Goal: Task Accomplishment & Management: Manage account settings

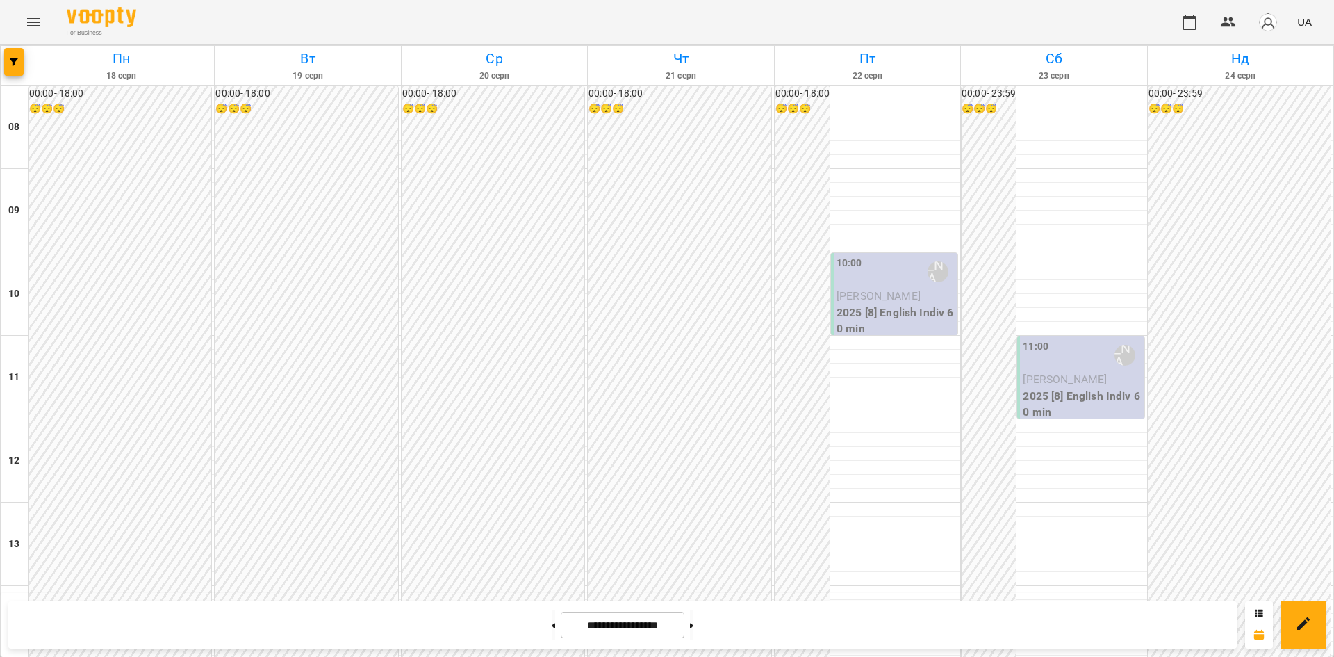
scroll to position [742, 0]
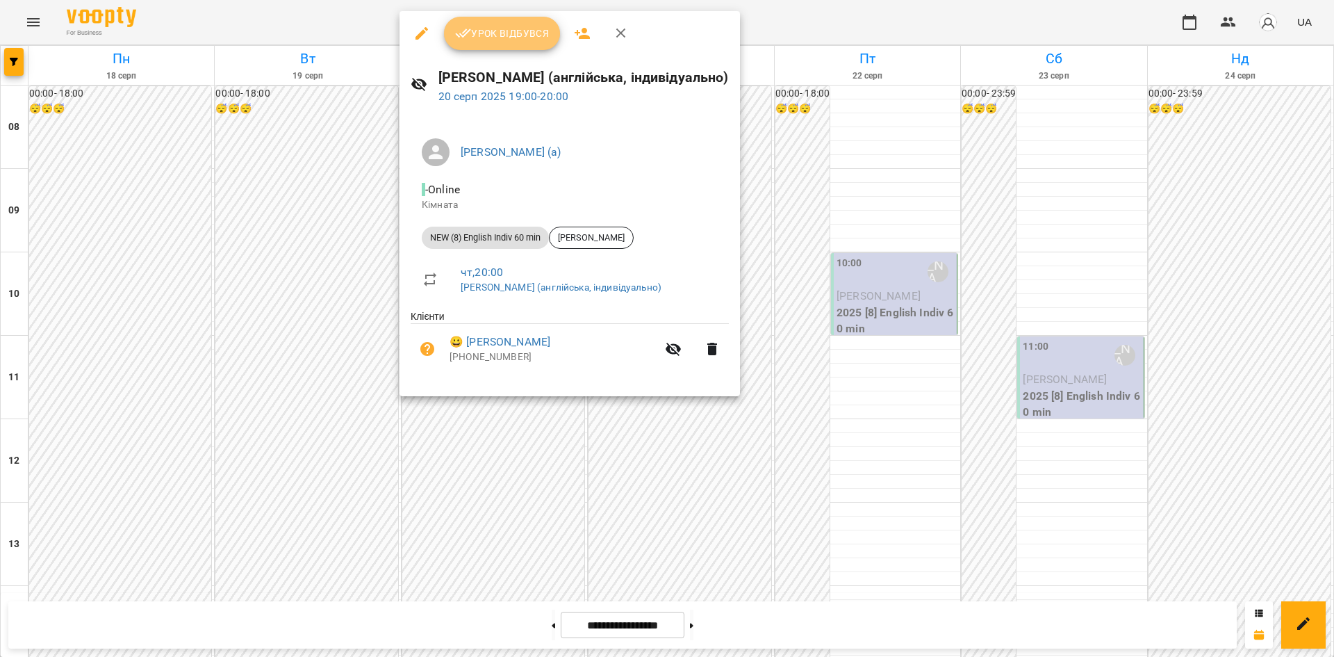
click at [493, 27] on span "Урок відбувся" at bounding box center [502, 33] width 94 height 17
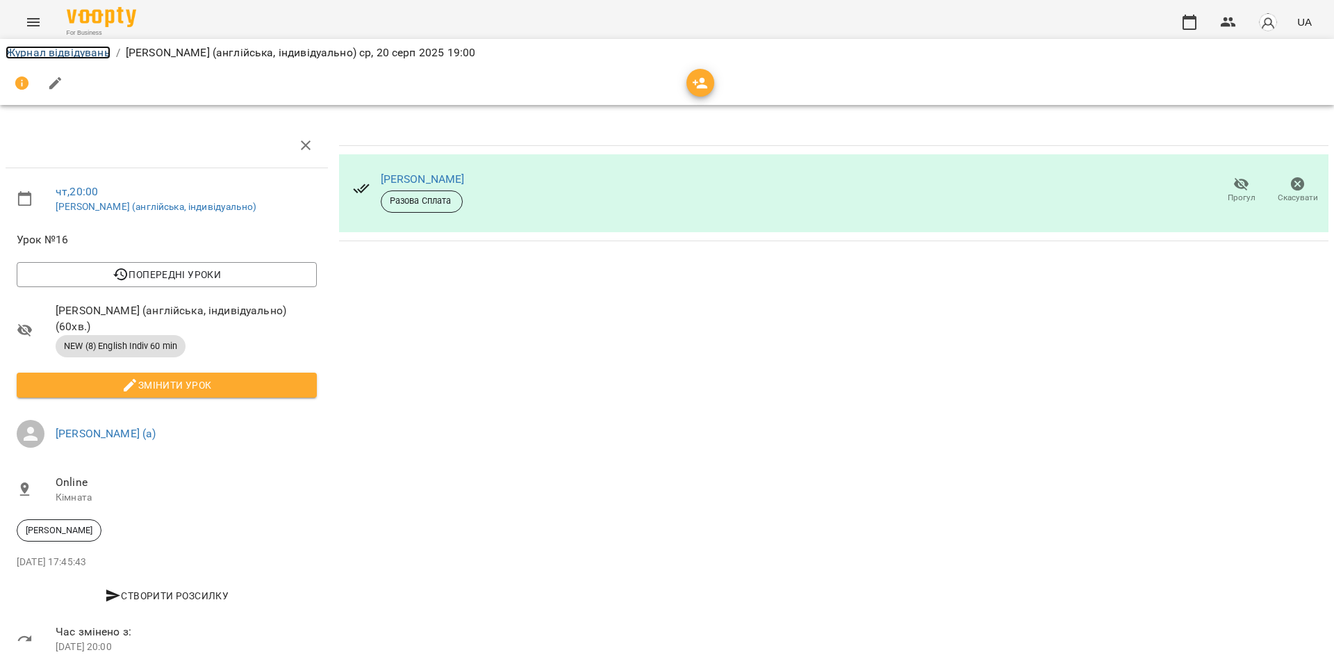
click at [56, 49] on link "Журнал відвідувань" at bounding box center [58, 52] width 105 height 13
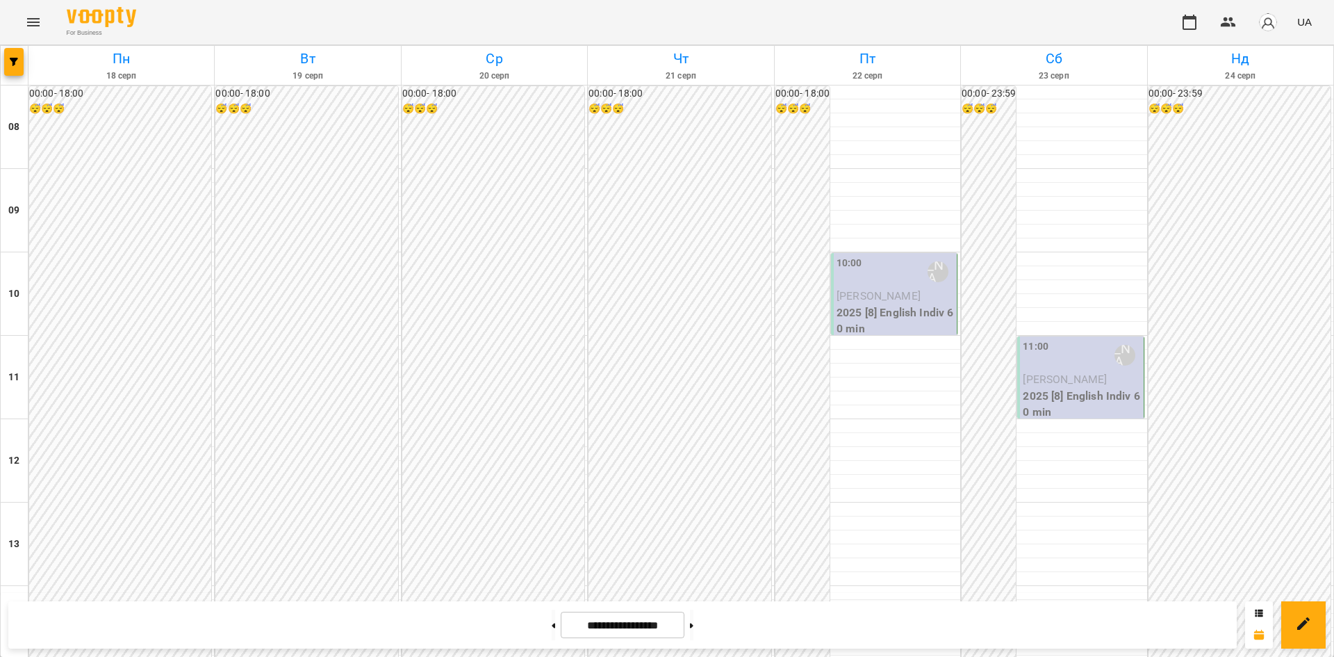
scroll to position [742, 0]
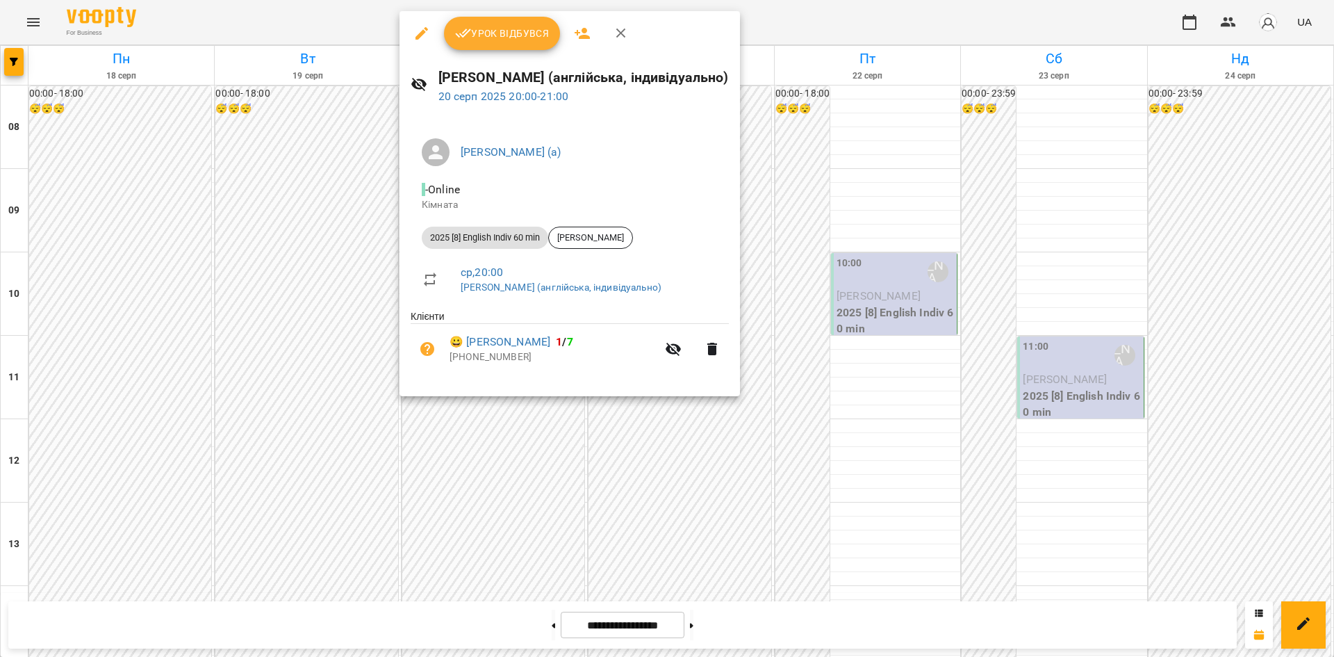
click at [493, 38] on span "Урок відбувся" at bounding box center [502, 33] width 94 height 17
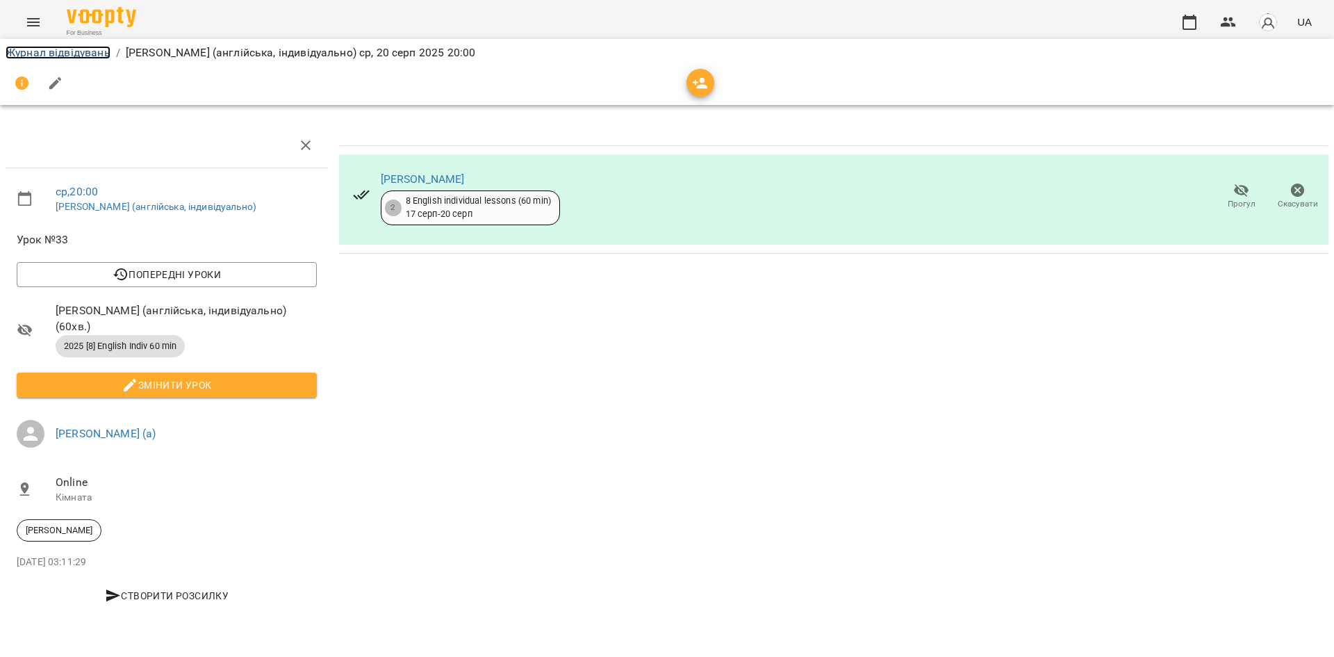
click at [50, 54] on link "Журнал відвідувань" at bounding box center [58, 52] width 105 height 13
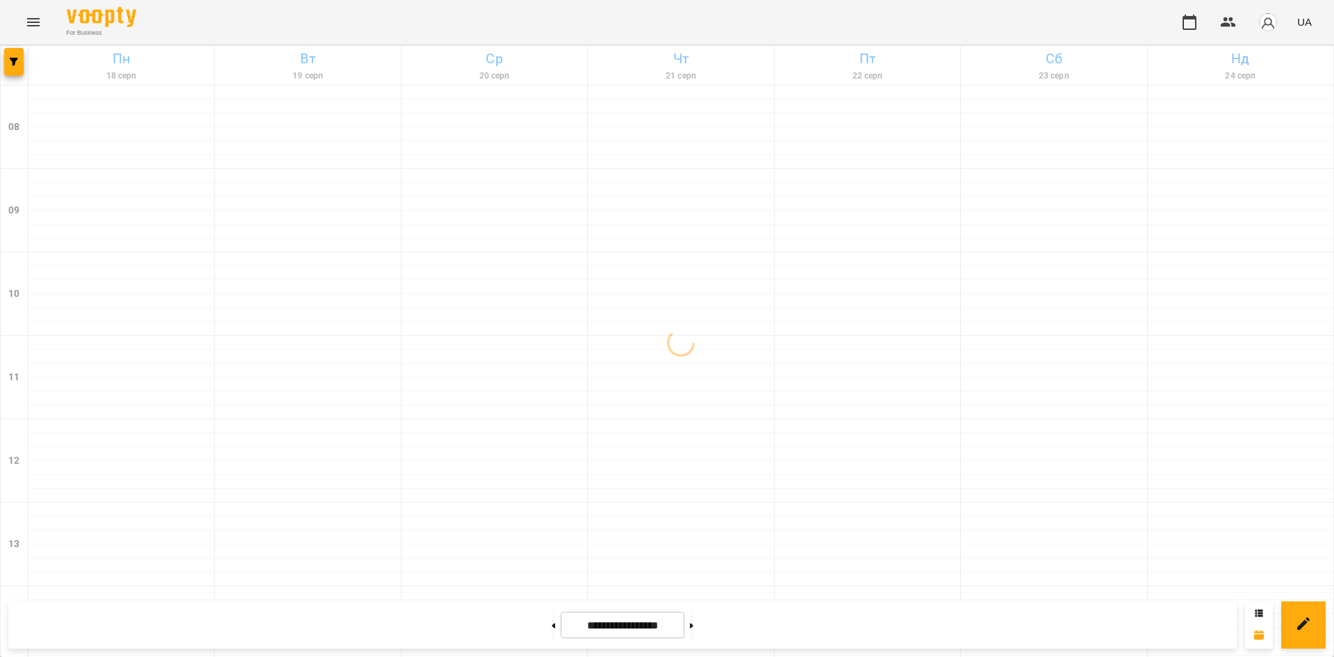
scroll to position [742, 0]
